Goal: Find contact information: Obtain details needed to contact an individual or organization

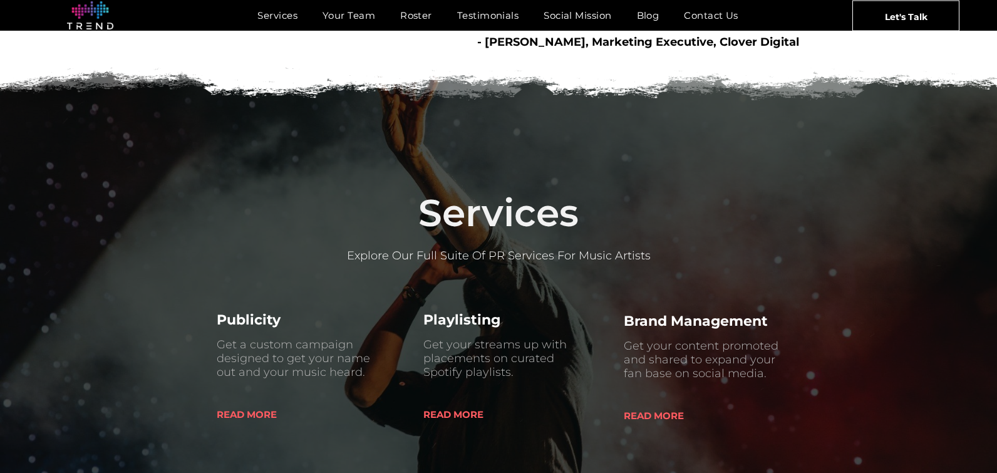
scroll to position [809, 0]
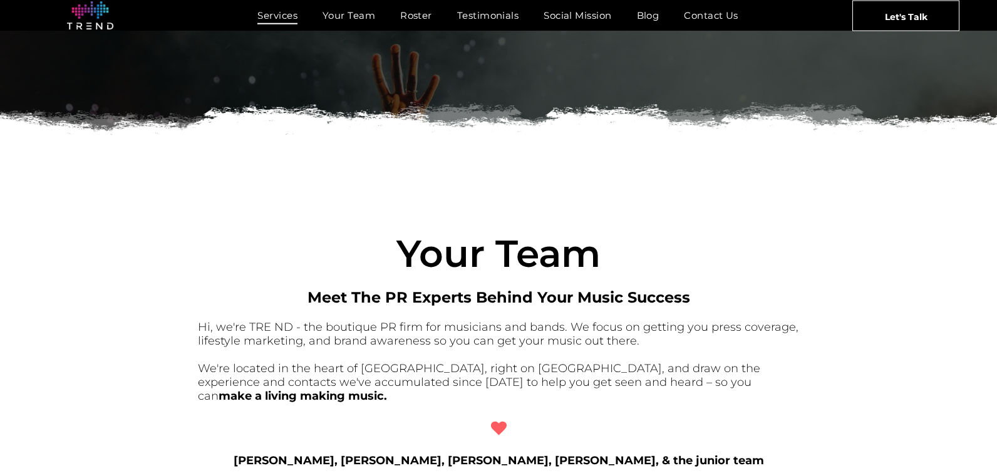
click at [282, 15] on span "Services" at bounding box center [277, 15] width 40 height 18
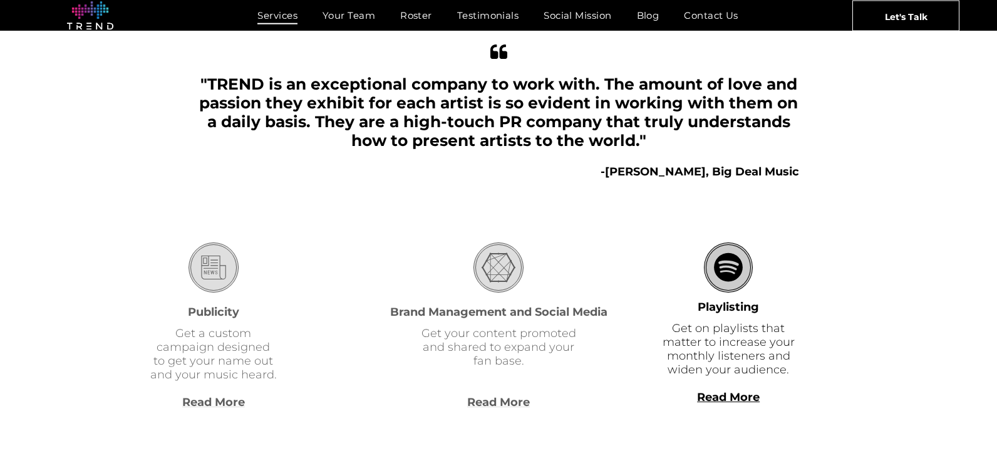
scroll to position [296, 0]
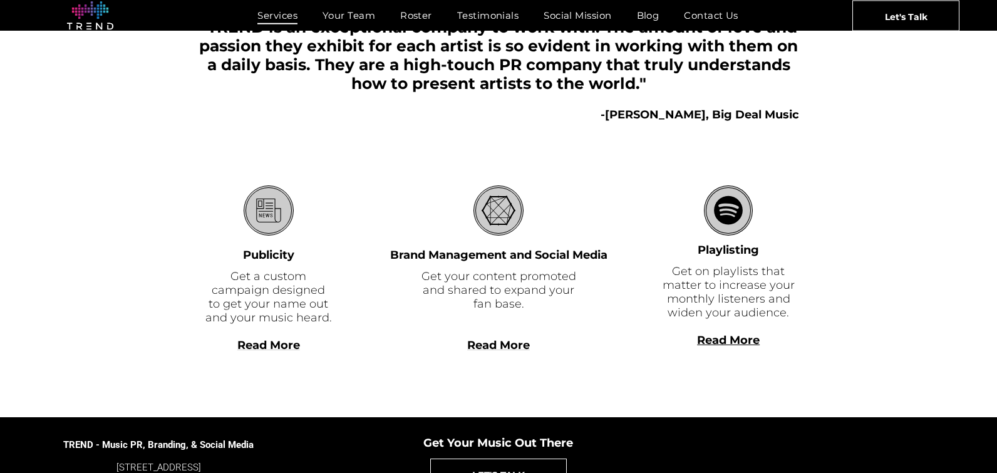
click at [517, 346] on span "Read More" at bounding box center [498, 345] width 63 height 14
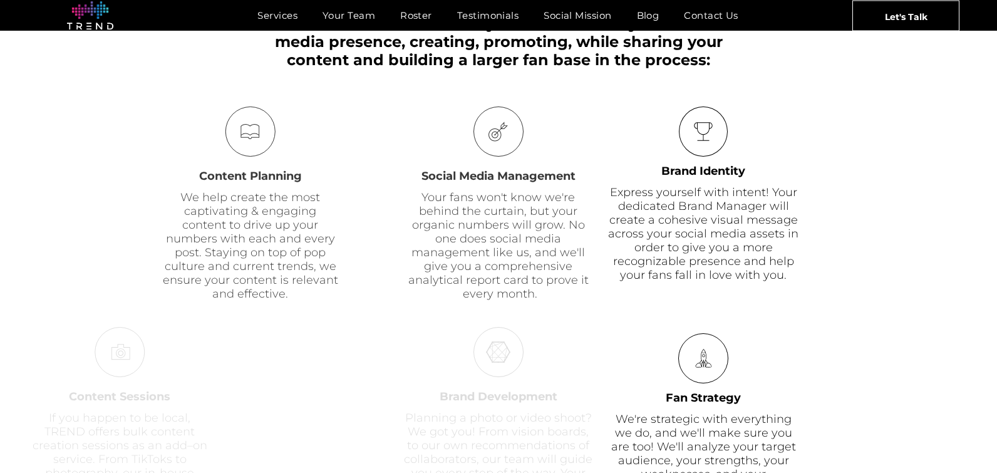
scroll to position [676, 0]
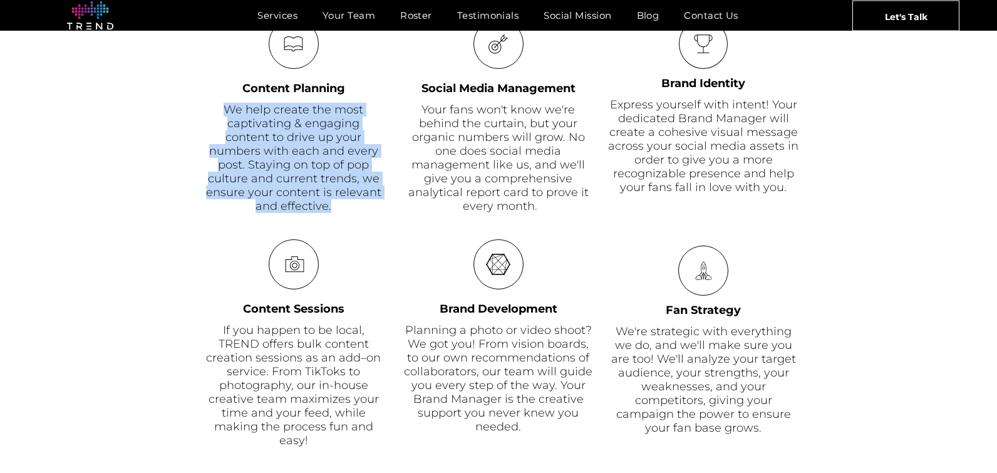
drag, startPoint x: 223, startPoint y: 104, endPoint x: 384, endPoint y: 189, distance: 182.1
click at [384, 189] on div "book Content Planning We help create the most captivating & engaging content to…" at bounding box center [298, 116] width 200 height 195
click at [321, 157] on font "We help create the most captivating & engaging content to drive up your numbers…" at bounding box center [293, 158] width 175 height 110
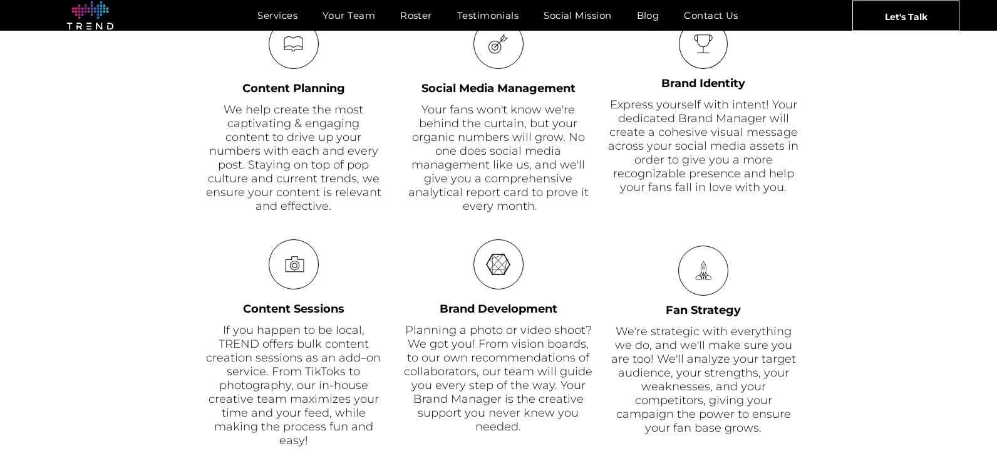
click at [370, 211] on div "book Content Planning We help create the most captivating & engaging content to…" at bounding box center [298, 116] width 200 height 195
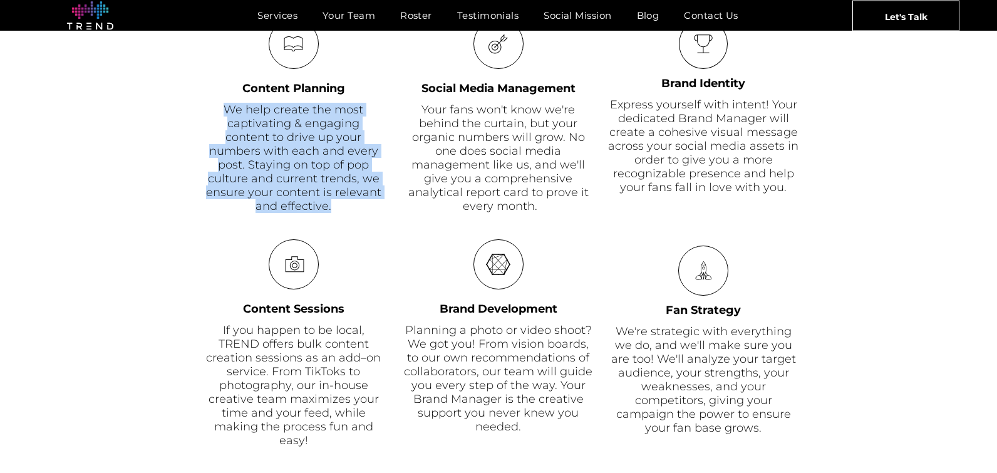
drag, startPoint x: 227, startPoint y: 107, endPoint x: 373, endPoint y: 191, distance: 168.9
click at [373, 191] on div "We help create the most captivating & engaging content to drive up your numbers…" at bounding box center [294, 158] width 178 height 110
copy font "We help create the most captivating & engaging content to drive up your numbers…"
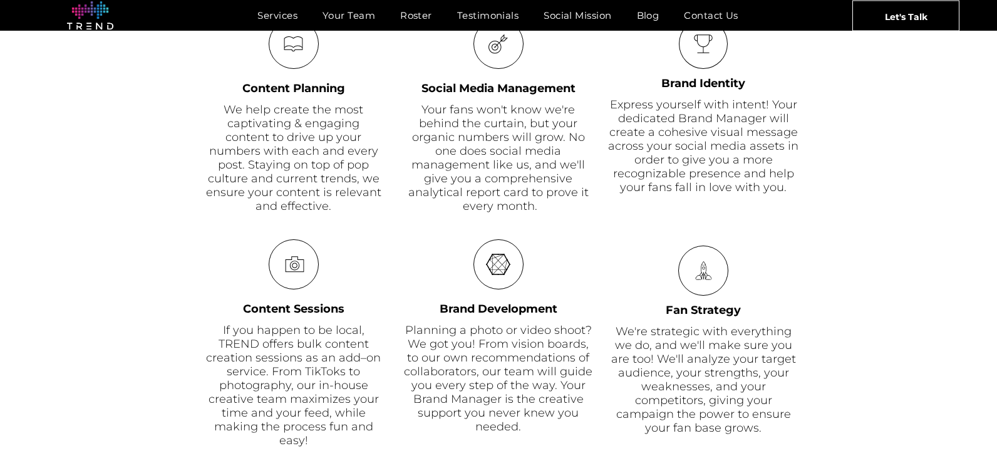
click at [591, 246] on div "web Brand Development Planning a photo or video shoot? We got you! From vision …" at bounding box center [498, 343] width 200 height 209
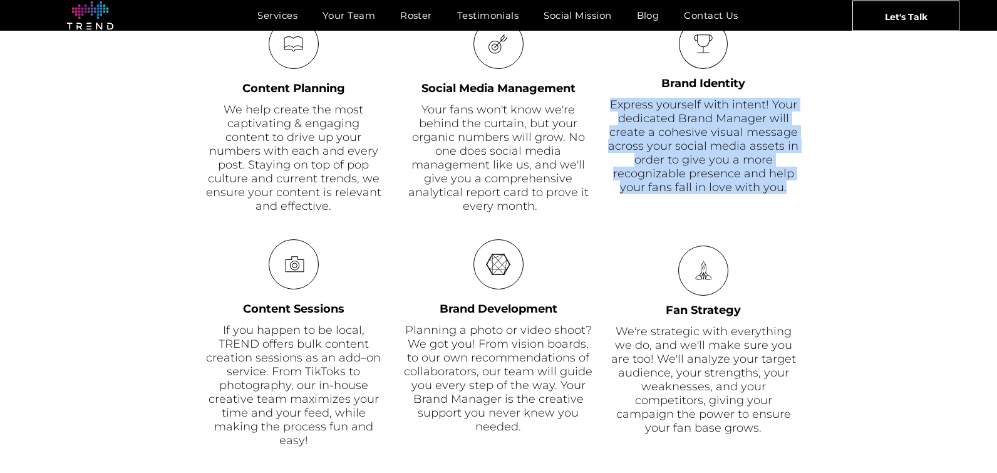
drag, startPoint x: 613, startPoint y: 106, endPoint x: 785, endPoint y: 187, distance: 191.1
click at [785, 187] on div "Express yourself with intent! Your dedicated Brand Manager will create a cohesi…" at bounding box center [704, 146] width 192 height 96
copy span "Express yourself with intent! Your dedicated Brand Manager will create a cohesi…"
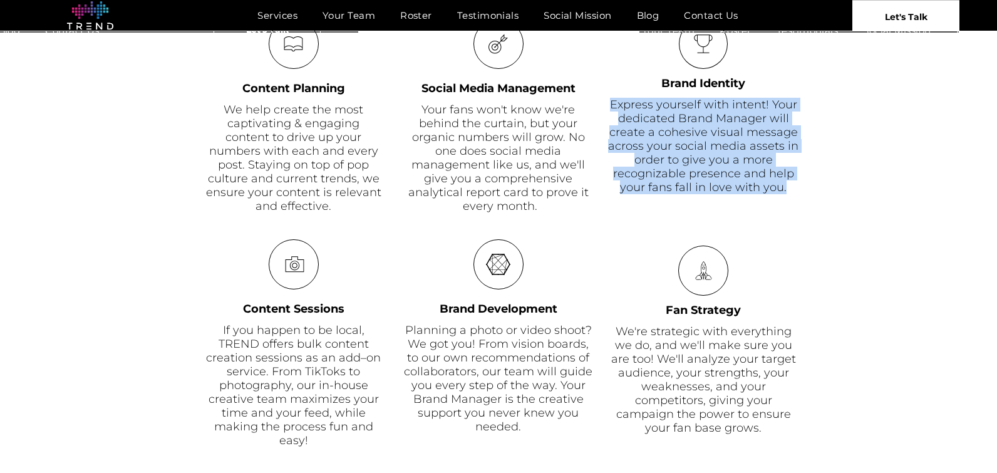
click at [862, 18] on link "Let's Talk" at bounding box center [905, 15] width 107 height 31
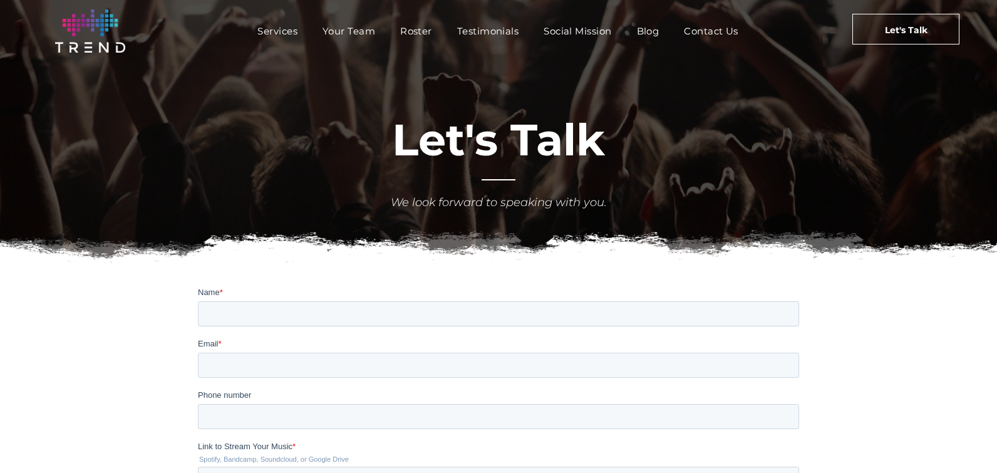
click at [115, 26] on img at bounding box center [90, 30] width 70 height 43
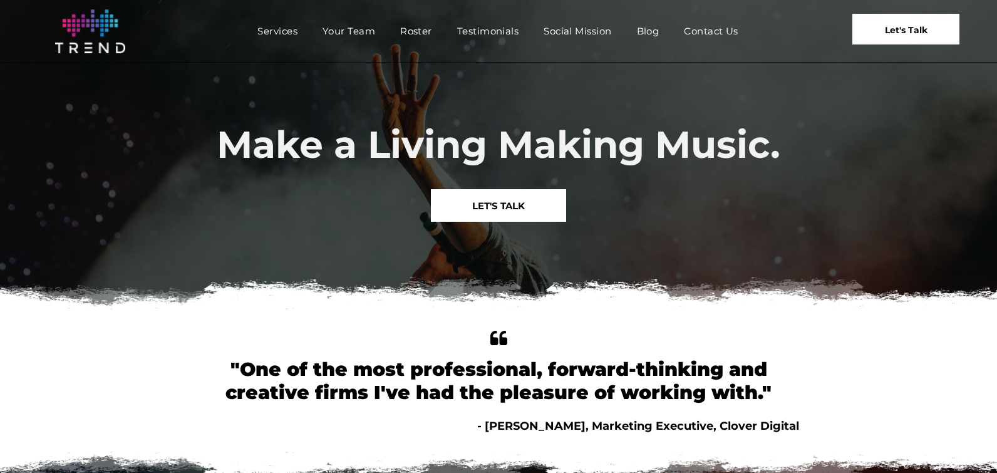
click at [866, 26] on link "Let's Talk" at bounding box center [905, 29] width 107 height 31
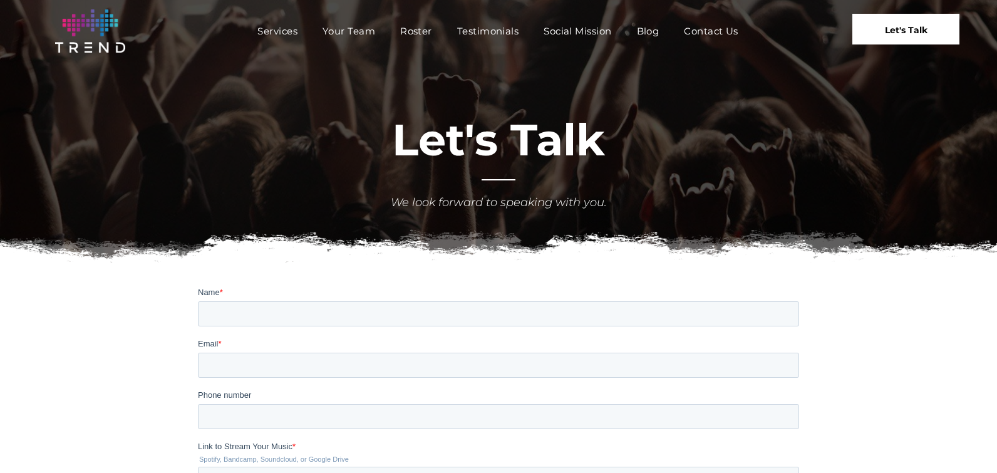
click at [906, 38] on span "Let's Talk" at bounding box center [906, 29] width 43 height 31
click at [489, 35] on span "Testimonials" at bounding box center [487, 31] width 61 height 18
